Goal: Check status: Check status

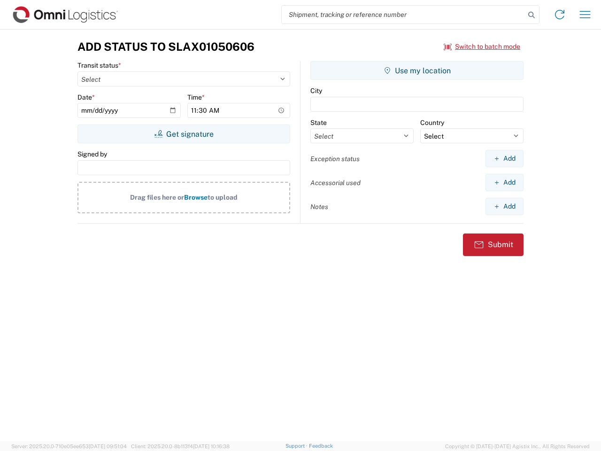
click at [403, 15] on input "search" at bounding box center [403, 15] width 243 height 18
click at [531, 15] on icon at bounding box center [531, 14] width 13 height 13
click at [559, 15] on icon at bounding box center [559, 14] width 15 height 15
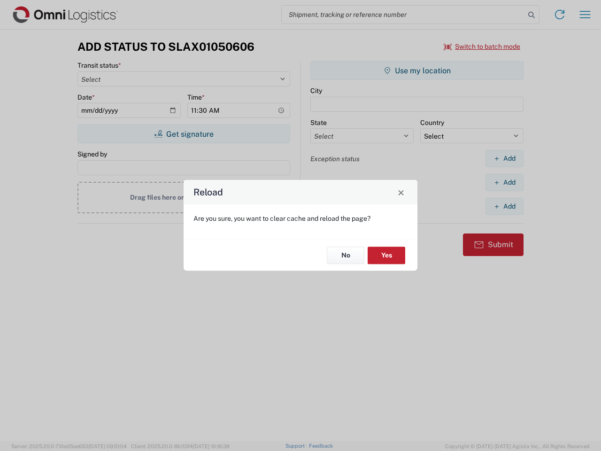
click at [585, 15] on div "Reload Are you sure, you want to clear cache and reload the page? No Yes" at bounding box center [300, 225] width 601 height 451
click at [482, 46] on div "Reload Are you sure, you want to clear cache and reload the page? No Yes" at bounding box center [300, 225] width 601 height 451
click at [184, 134] on div "Reload Are you sure, you want to clear cache and reload the page? No Yes" at bounding box center [300, 225] width 601 height 451
click at [417, 70] on div "Reload Are you sure, you want to clear cache and reload the page? No Yes" at bounding box center [300, 225] width 601 height 451
click at [504, 158] on div "Reload Are you sure, you want to clear cache and reload the page? No Yes" at bounding box center [300, 225] width 601 height 451
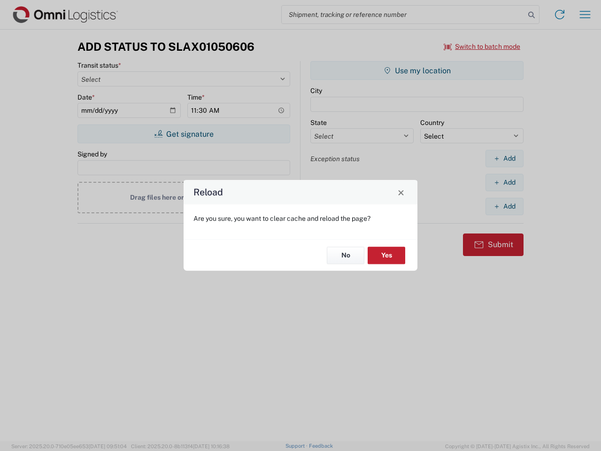
click at [504, 182] on div "Reload Are you sure, you want to clear cache and reload the page? No Yes" at bounding box center [300, 225] width 601 height 451
click at [504, 206] on div "Reload Are you sure, you want to clear cache and reload the page? No Yes" at bounding box center [300, 225] width 601 height 451
